Goal: Navigation & Orientation: Understand site structure

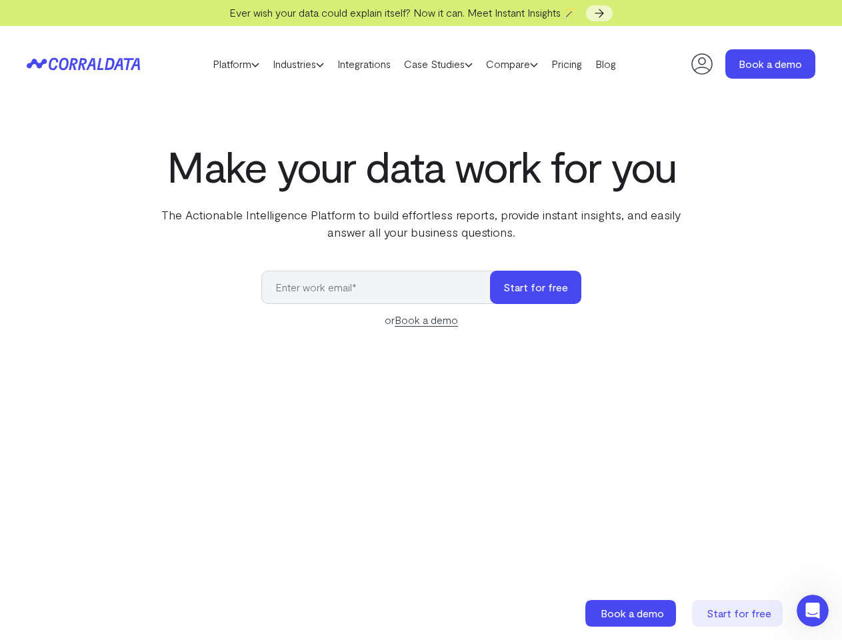
click at [223, 64] on link "Platform" at bounding box center [236, 64] width 60 height 20
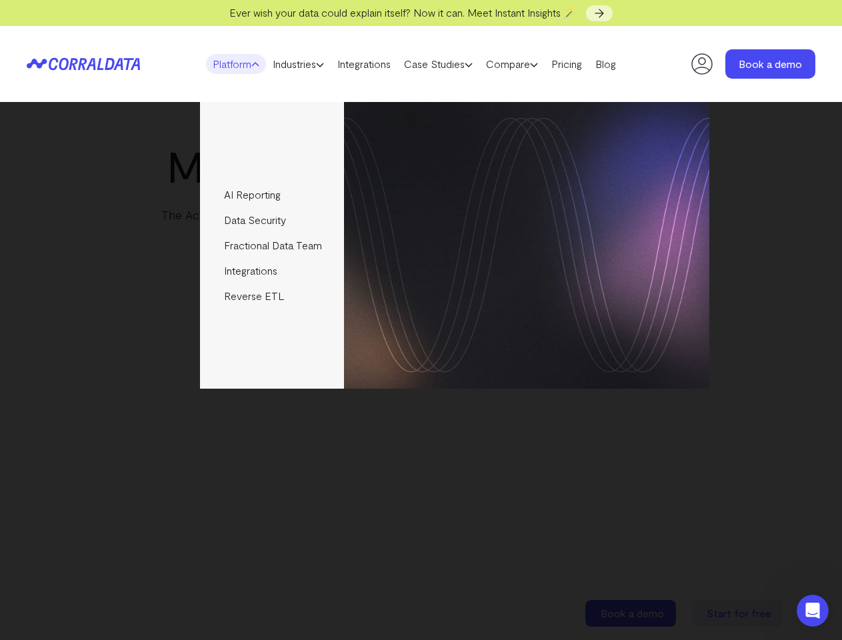
click at [295, 64] on link "Industries" at bounding box center [298, 64] width 65 height 20
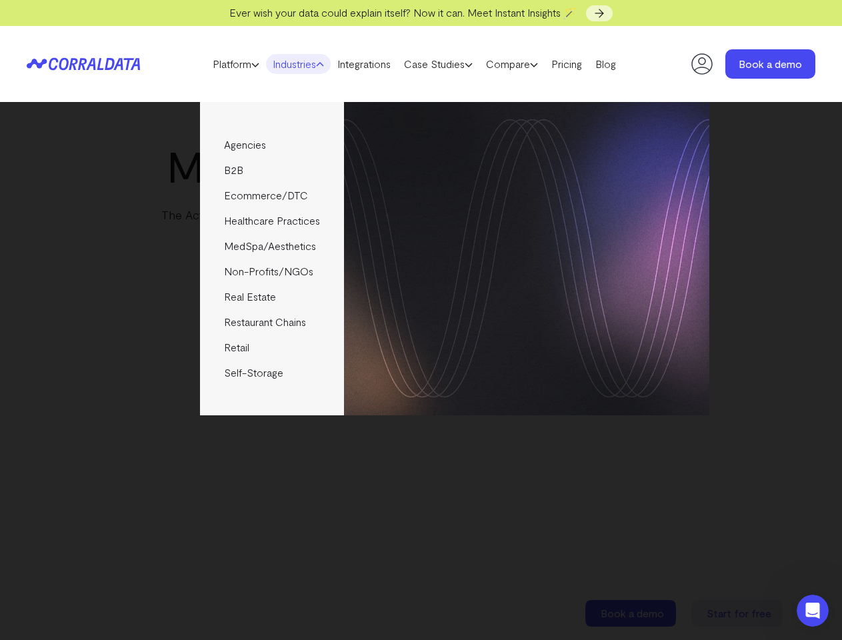
click at [452, 64] on link "Case Studies" at bounding box center [439, 64] width 82 height 20
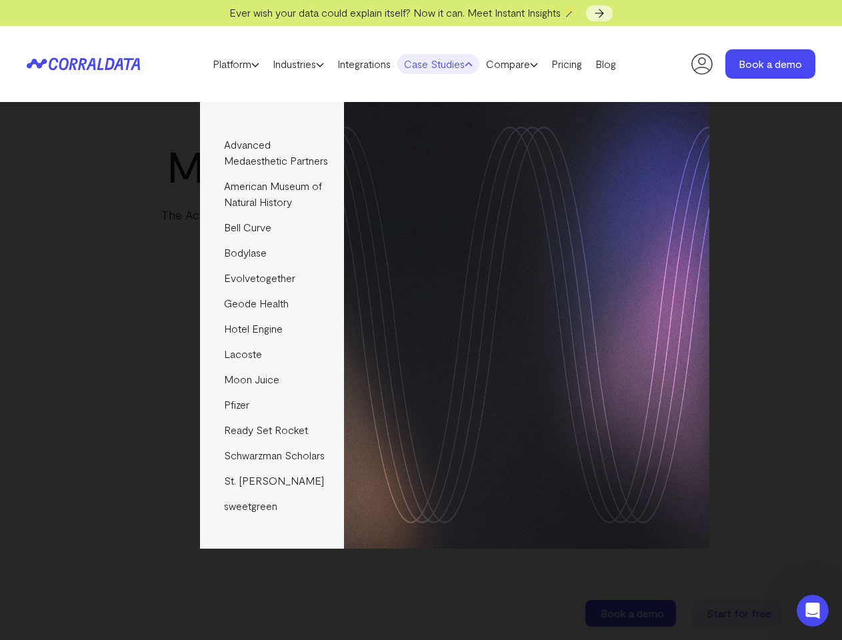
click at [534, 64] on link "Compare" at bounding box center [512, 64] width 65 height 20
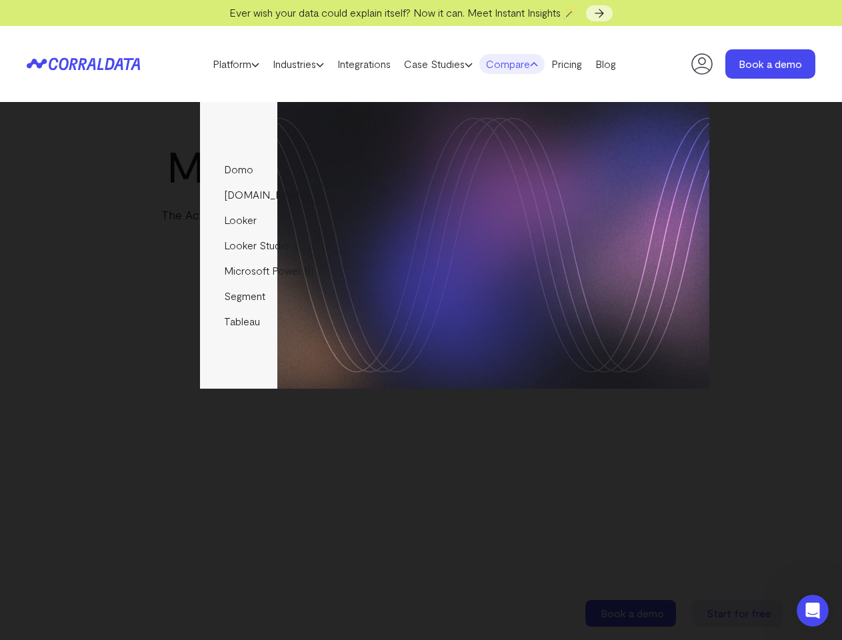
click at [536, 287] on img at bounding box center [527, 245] width 366 height 287
click at [813, 611] on icon "Open Intercom Messenger" at bounding box center [813, 611] width 22 height 22
